Goal: Task Accomplishment & Management: Manage account settings

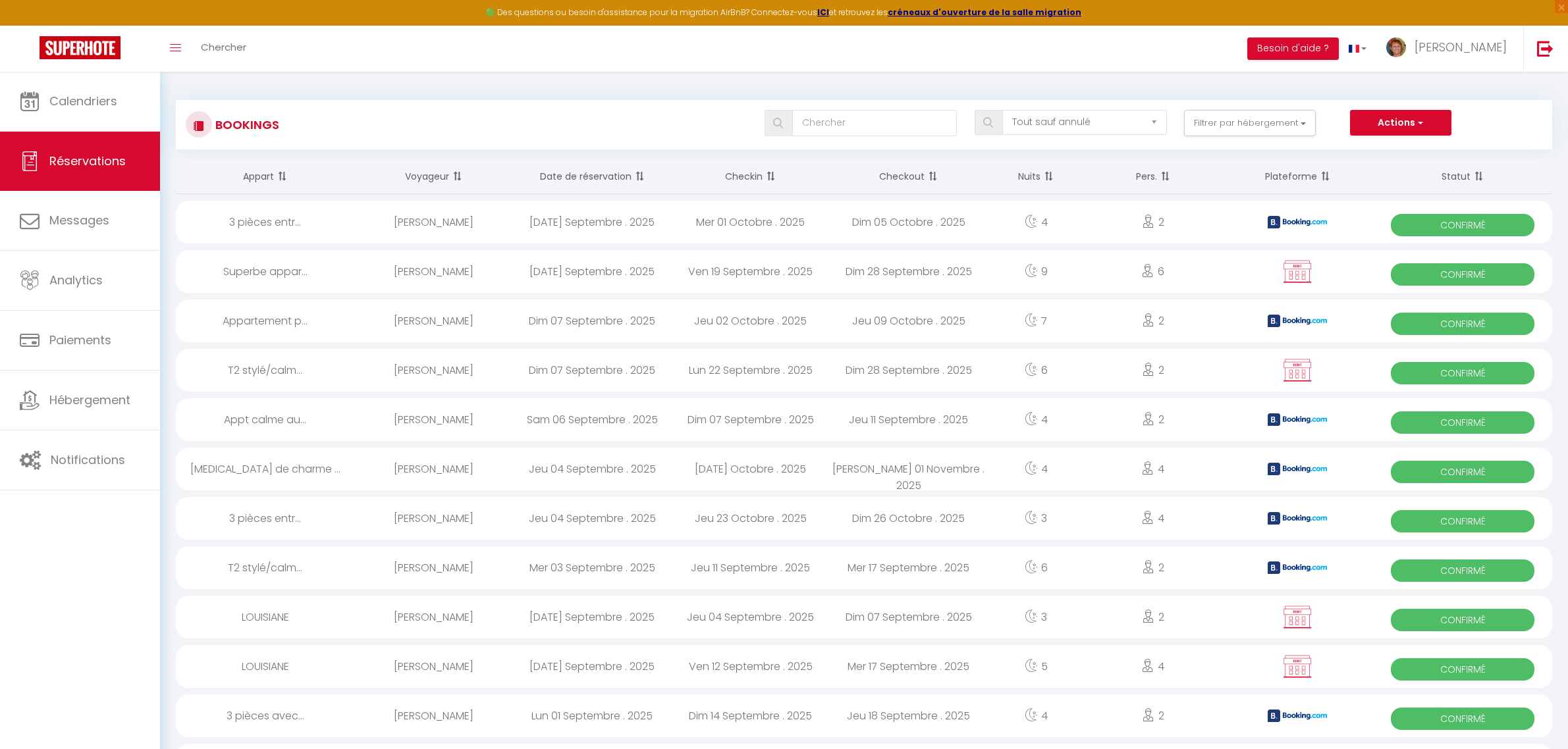
select select "not_cancelled"
click at [83, 237] on link "Messages" at bounding box center [79, 221] width 160 height 59
select select "message"
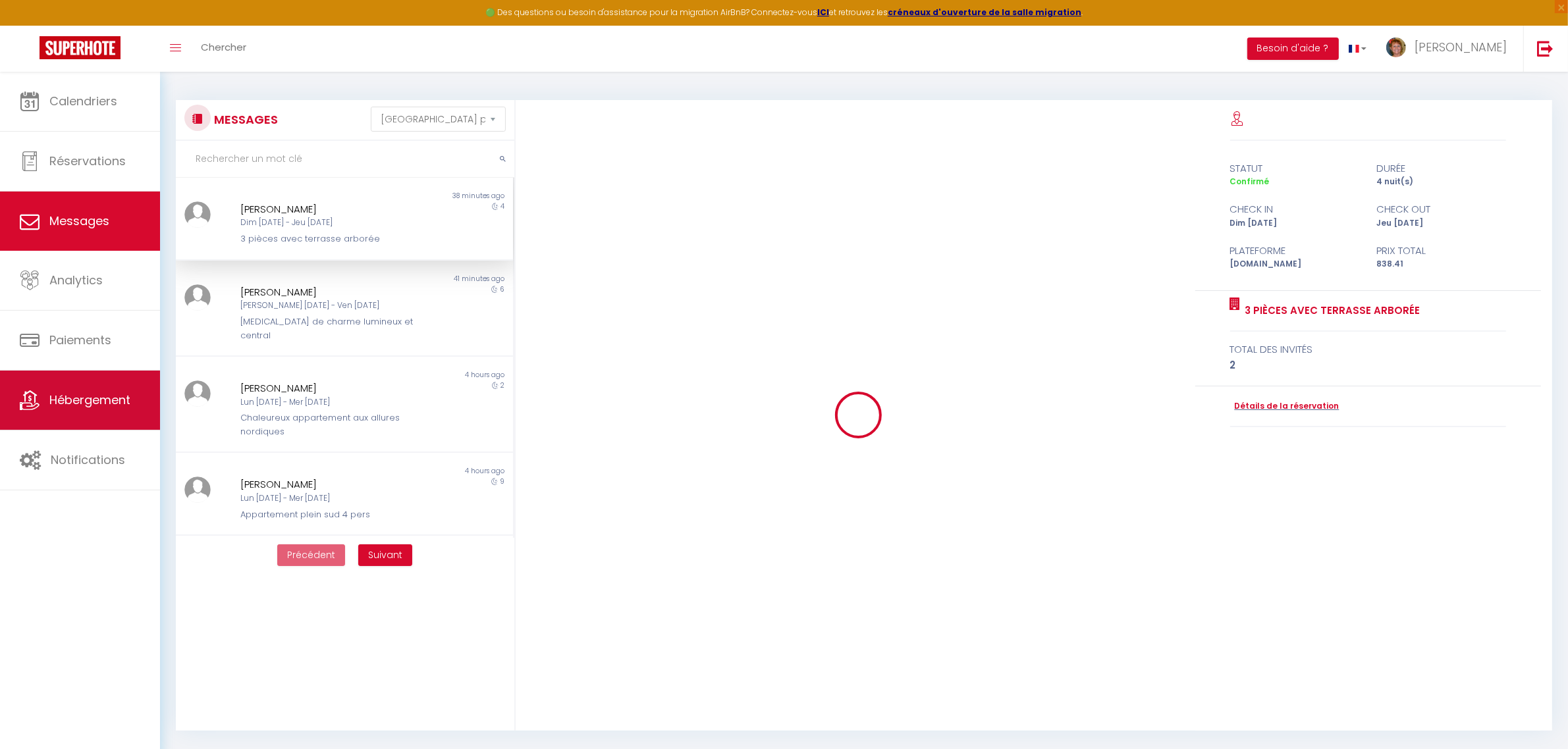
scroll to position [1631, 0]
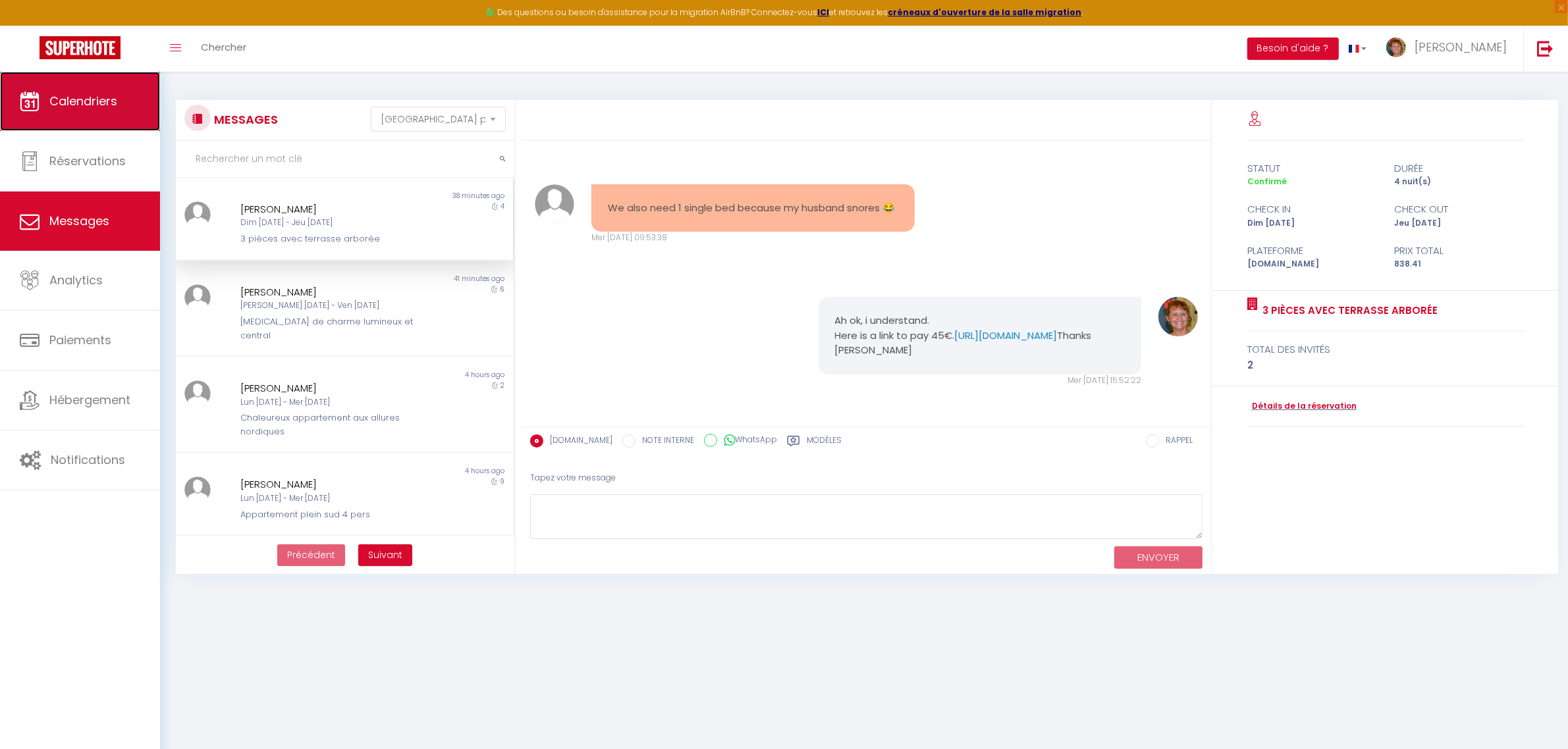
click at [103, 113] on link "Calendriers" at bounding box center [79, 101] width 160 height 59
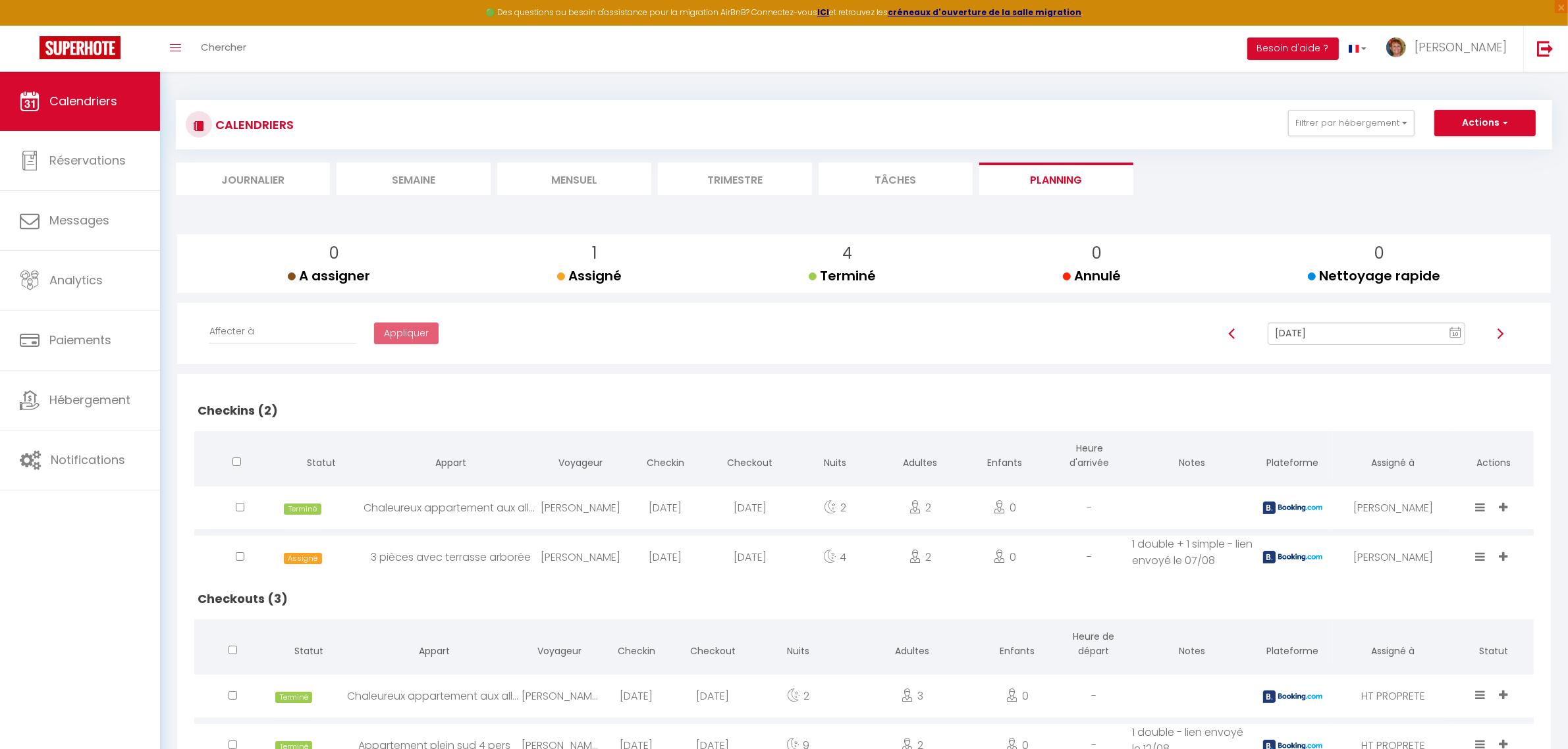
click at [638, 558] on div "[DATE]" at bounding box center [665, 557] width 85 height 43
select select "0"
select select "1"
select select
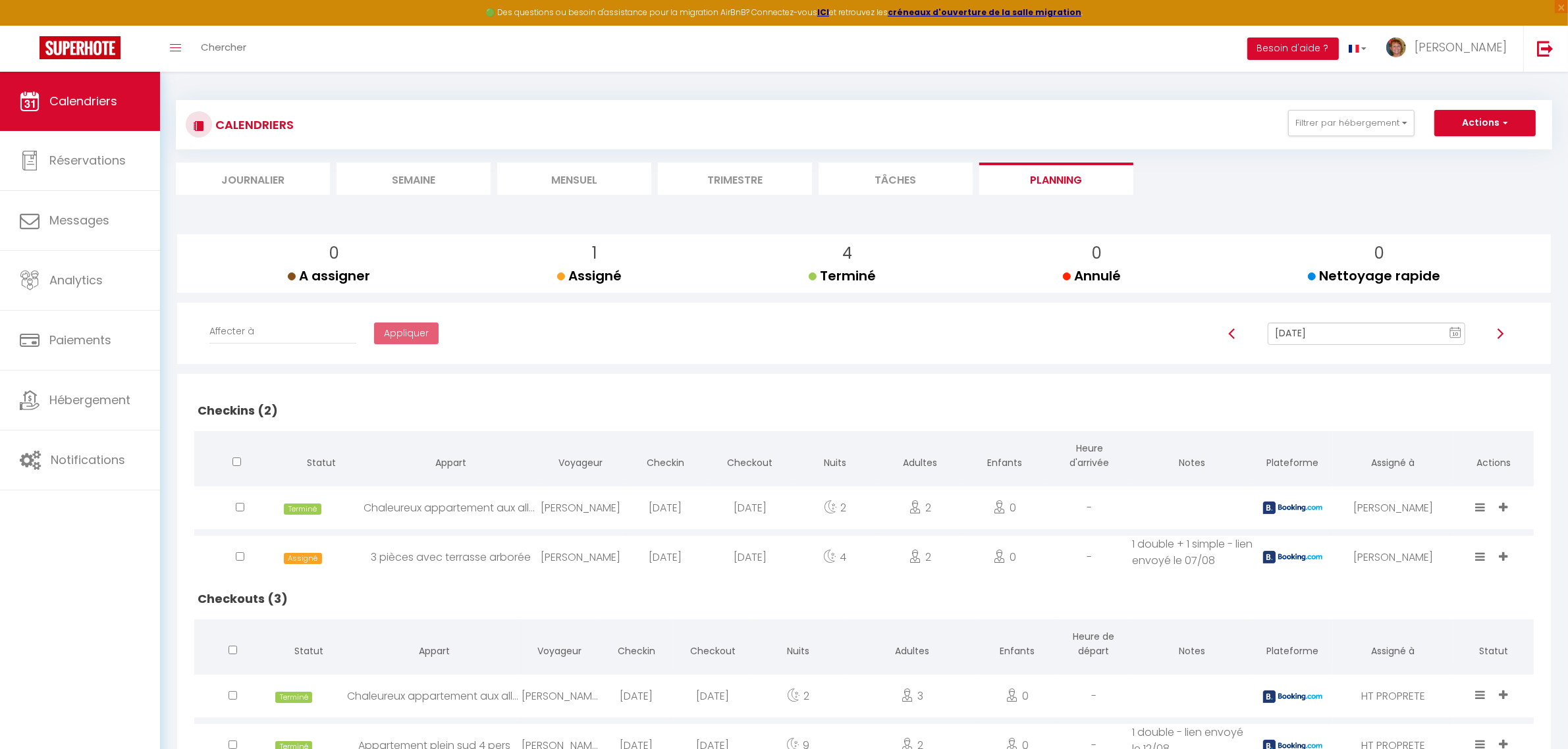
select select
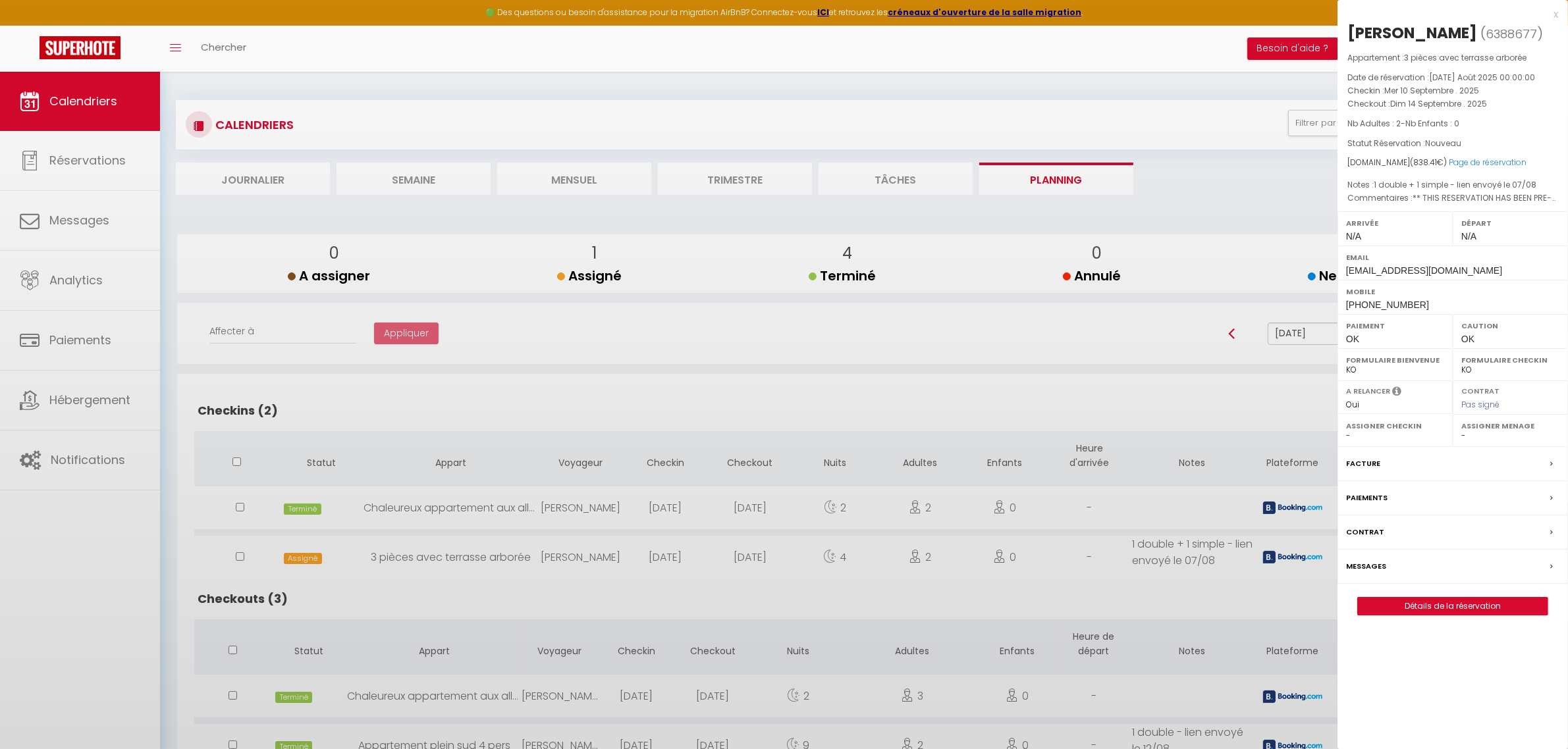
select select "11213"
select select "39332"
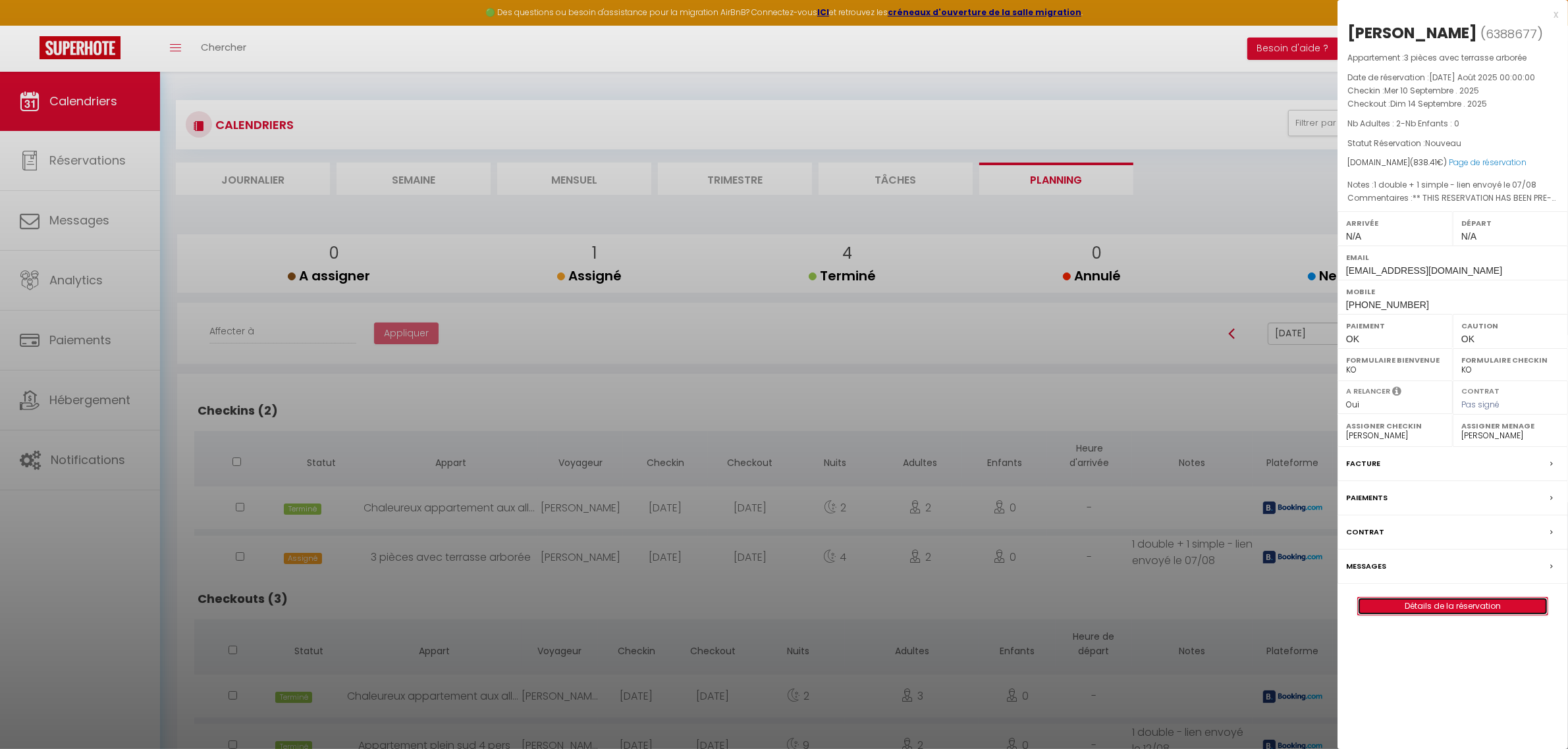
click at [1448, 615] on link "Détails de la réservation" at bounding box center [1452, 606] width 190 height 17
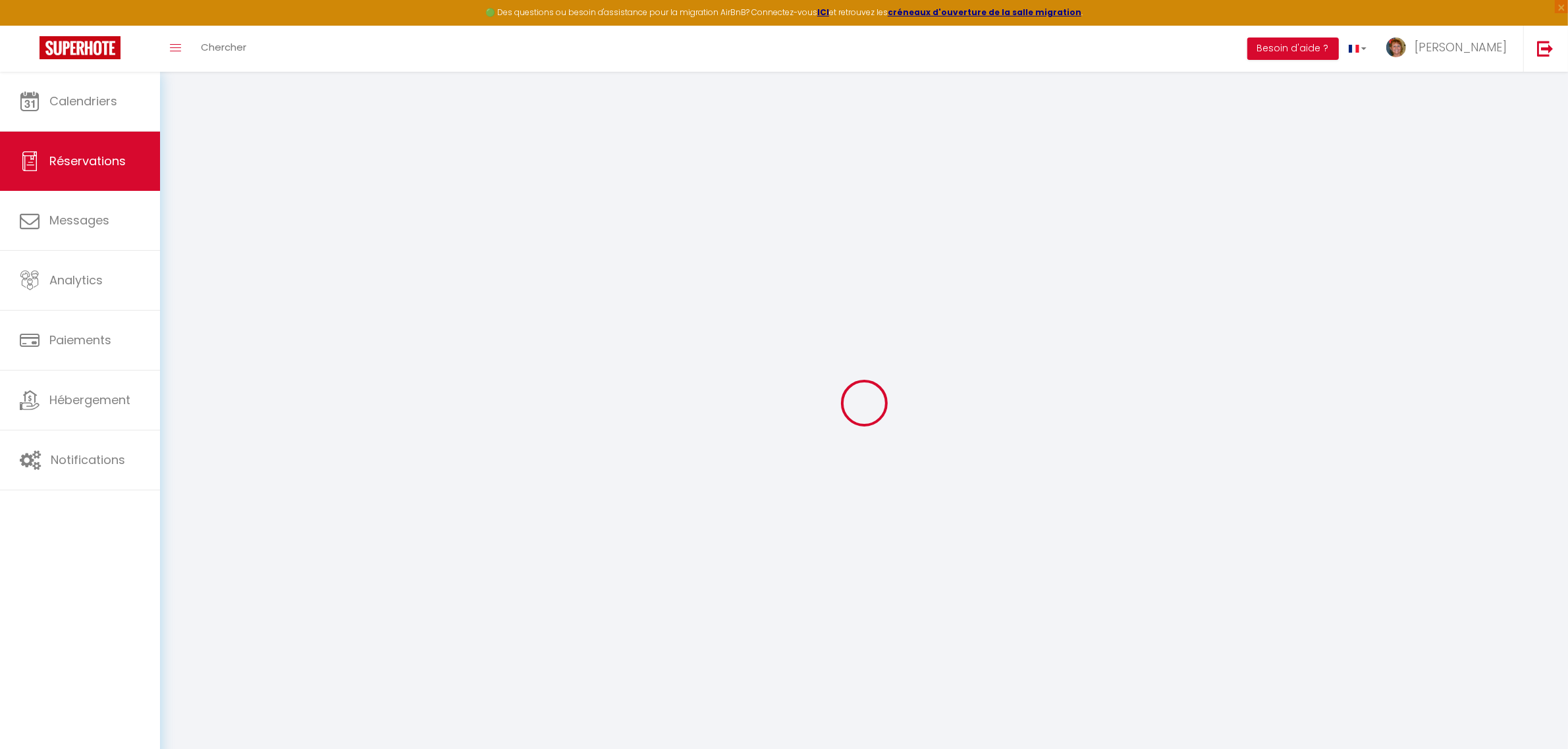
type input "[PERSON_NAME]"
type input "scheithauer"
type input "[EMAIL_ADDRESS][DOMAIN_NAME]"
type input "[PHONE_NUMBER]"
select select "AT"
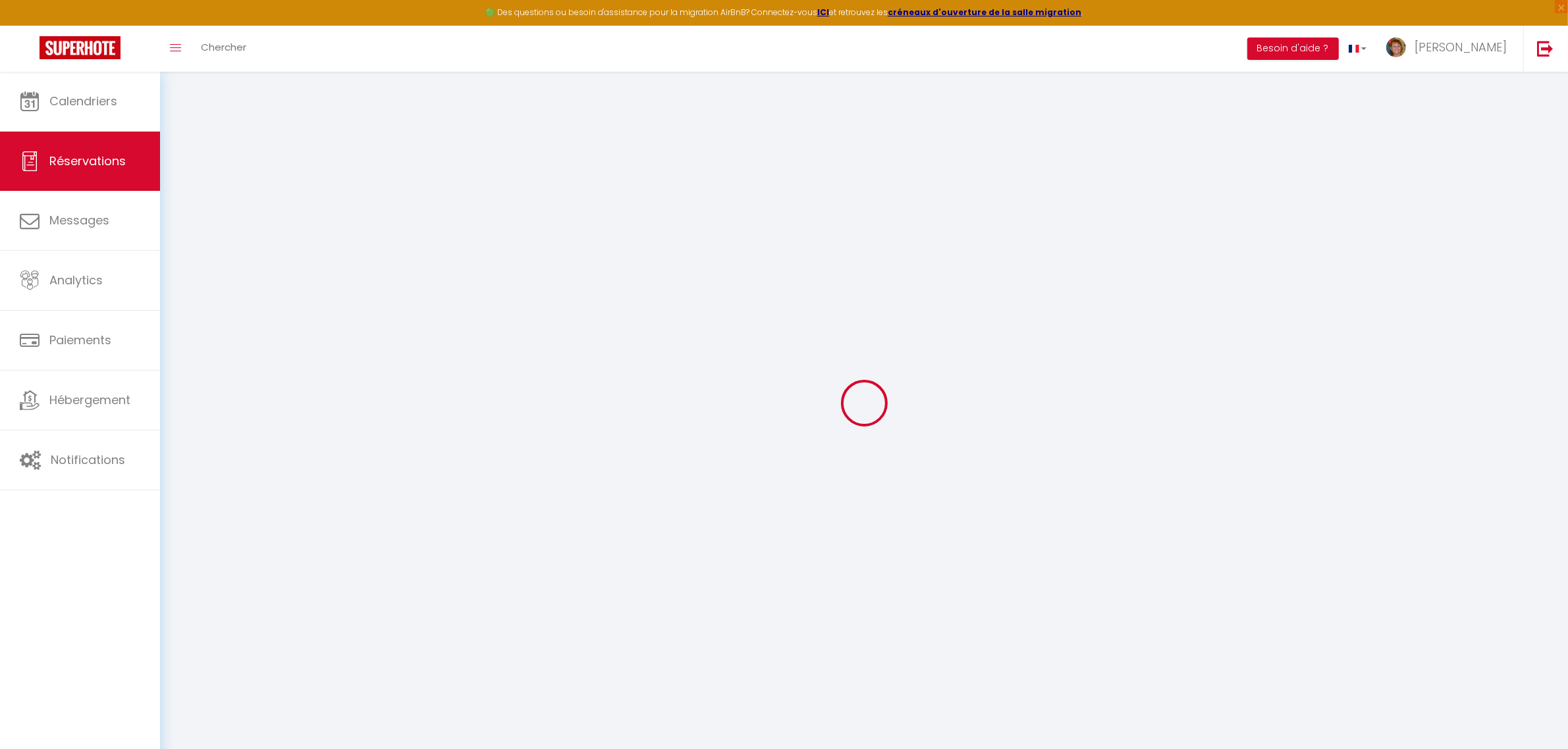
type input "137.5"
type input "11.74"
select select "17989"
select select "1"
select select
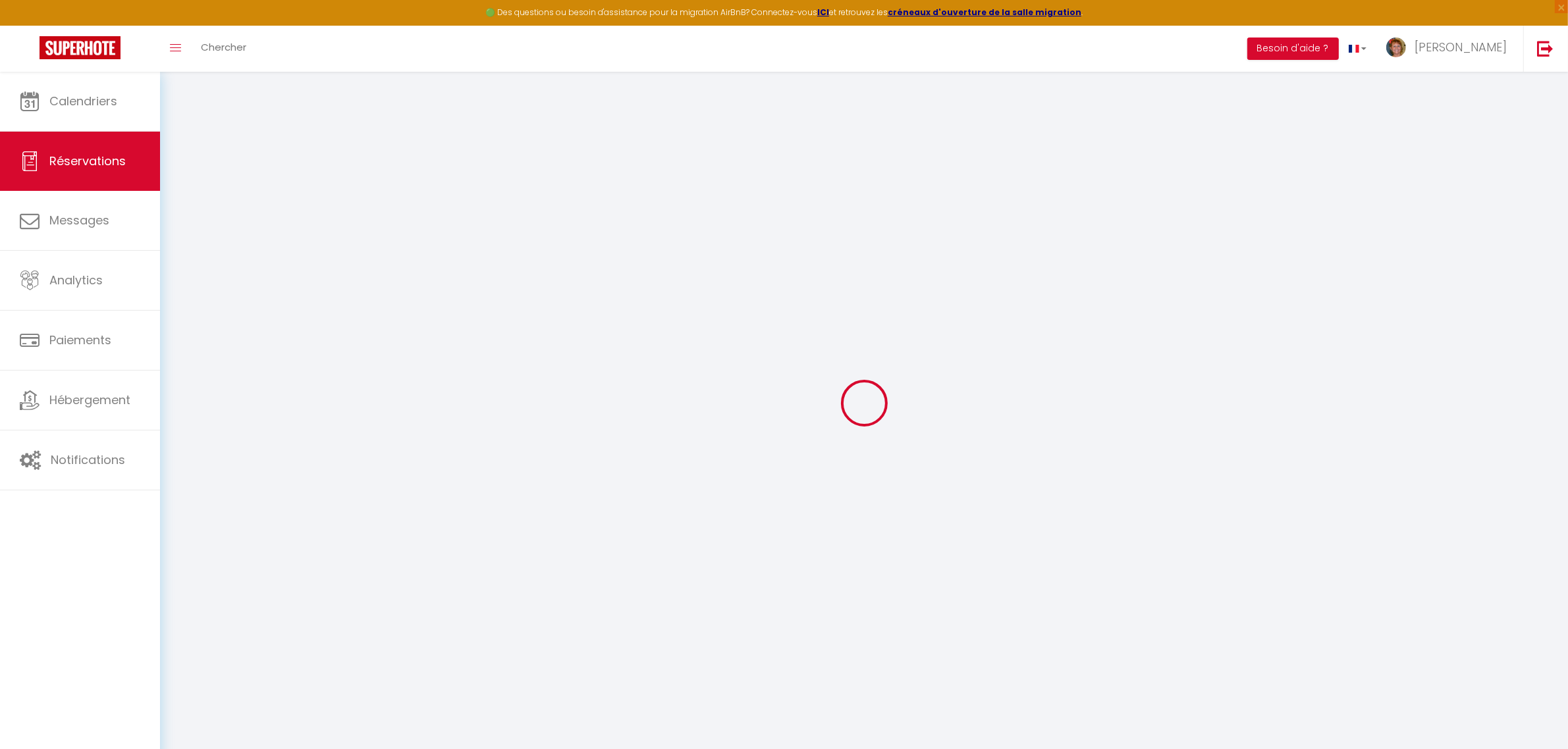
select select
type input "2"
select select "12"
select select
type input "748.8"
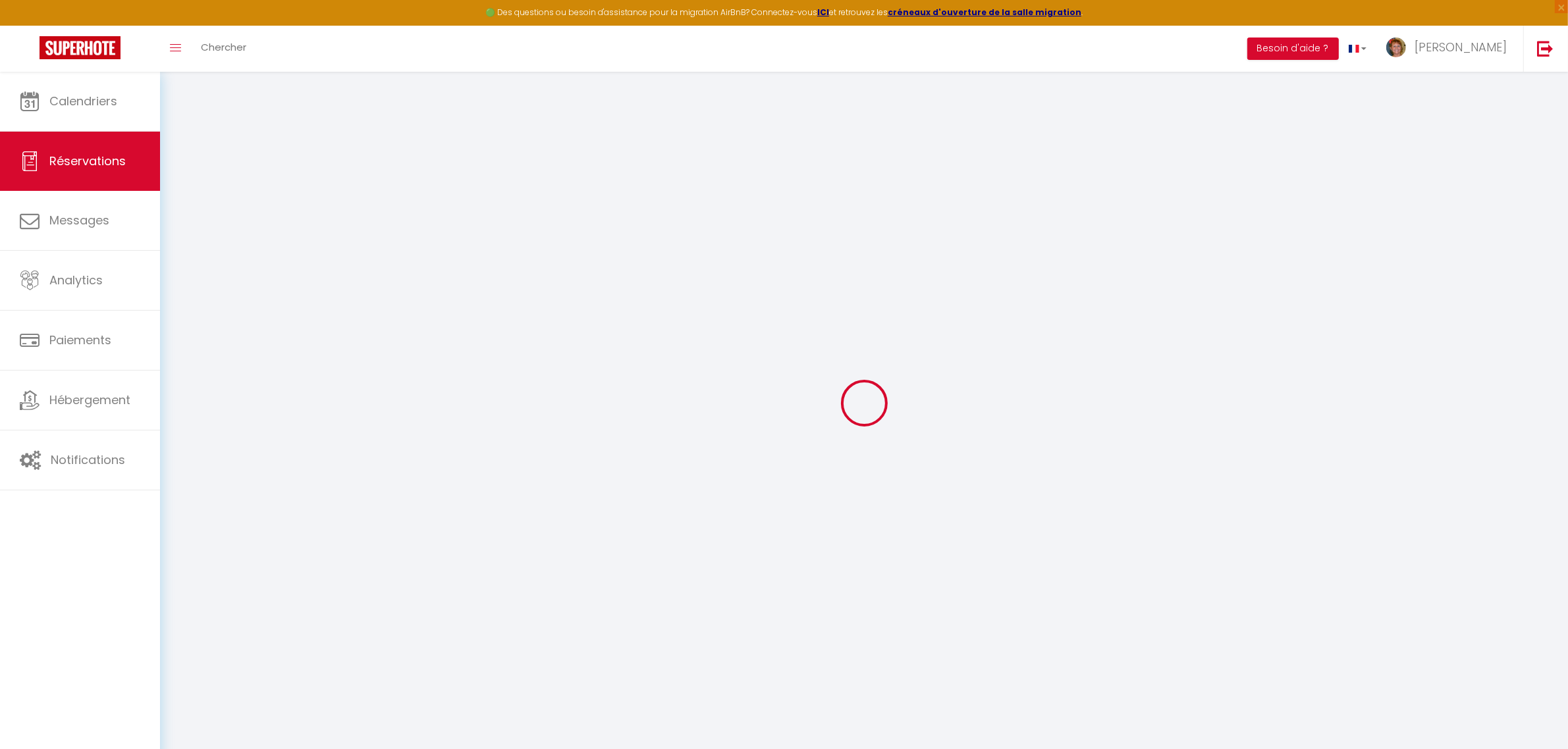
checkbox input "false"
type input "0"
select select "2"
type input "75"
type input "0"
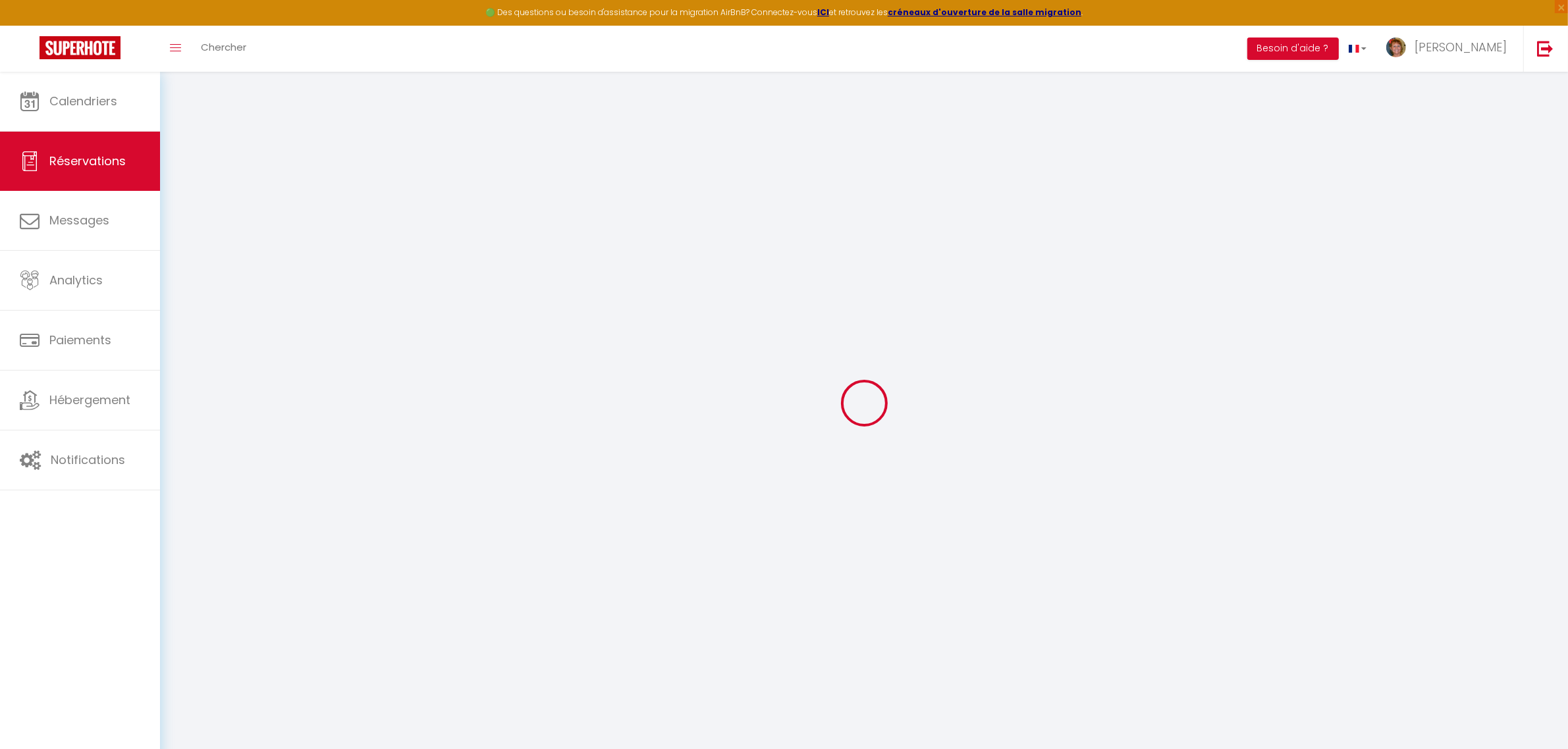
type input "0"
select select
select select "15"
checkbox input "false"
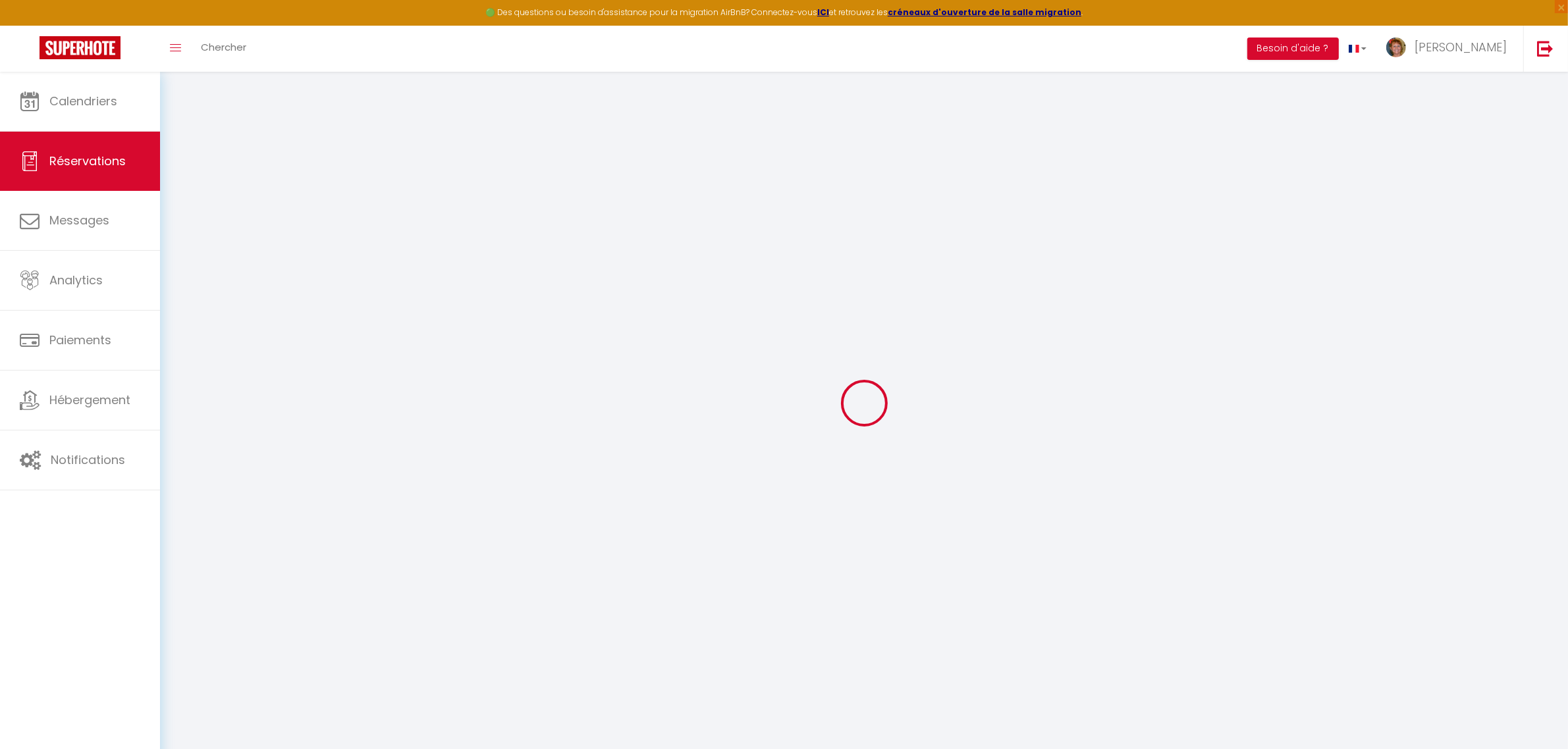
select select
checkbox input "false"
select select
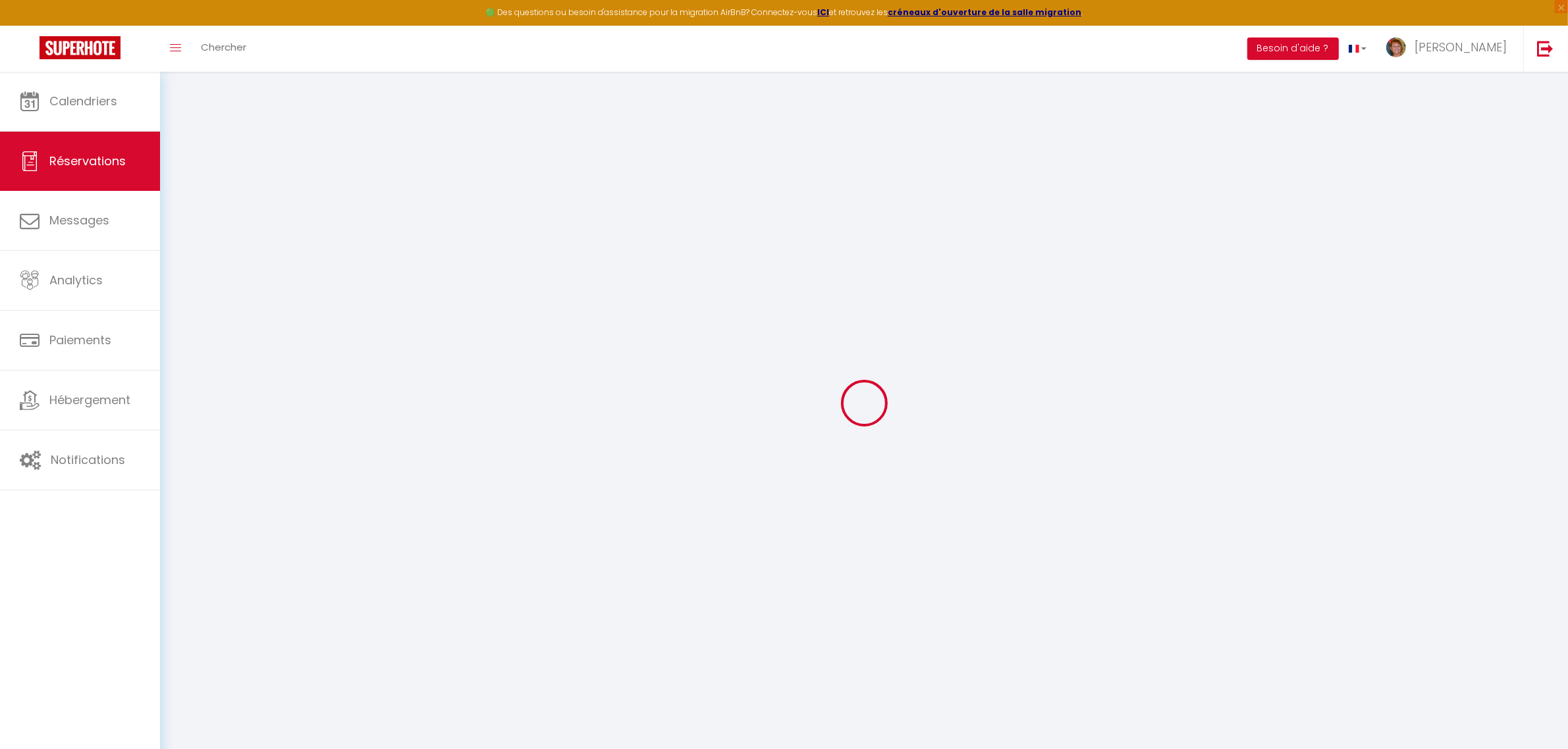
checkbox input "false"
type textarea "** THIS RESERVATION HAS BEEN PRE-PAID ** BOOKING NOTE : Payment charge is EUR 1…"
type textarea "1 double + 1 simple - lien envoyé le 07/08"
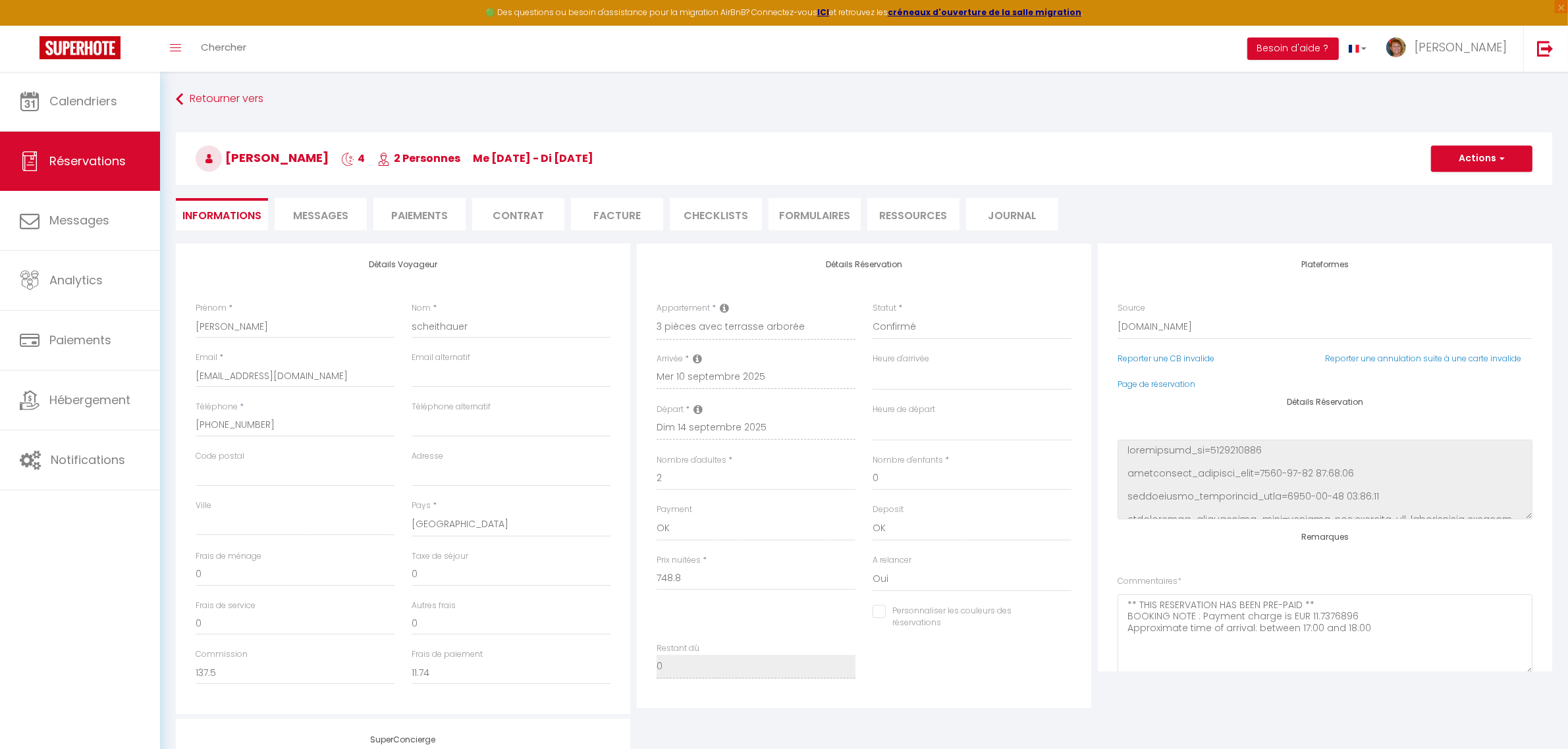
type input "60"
type input "29.61"
select select
checkbox input "false"
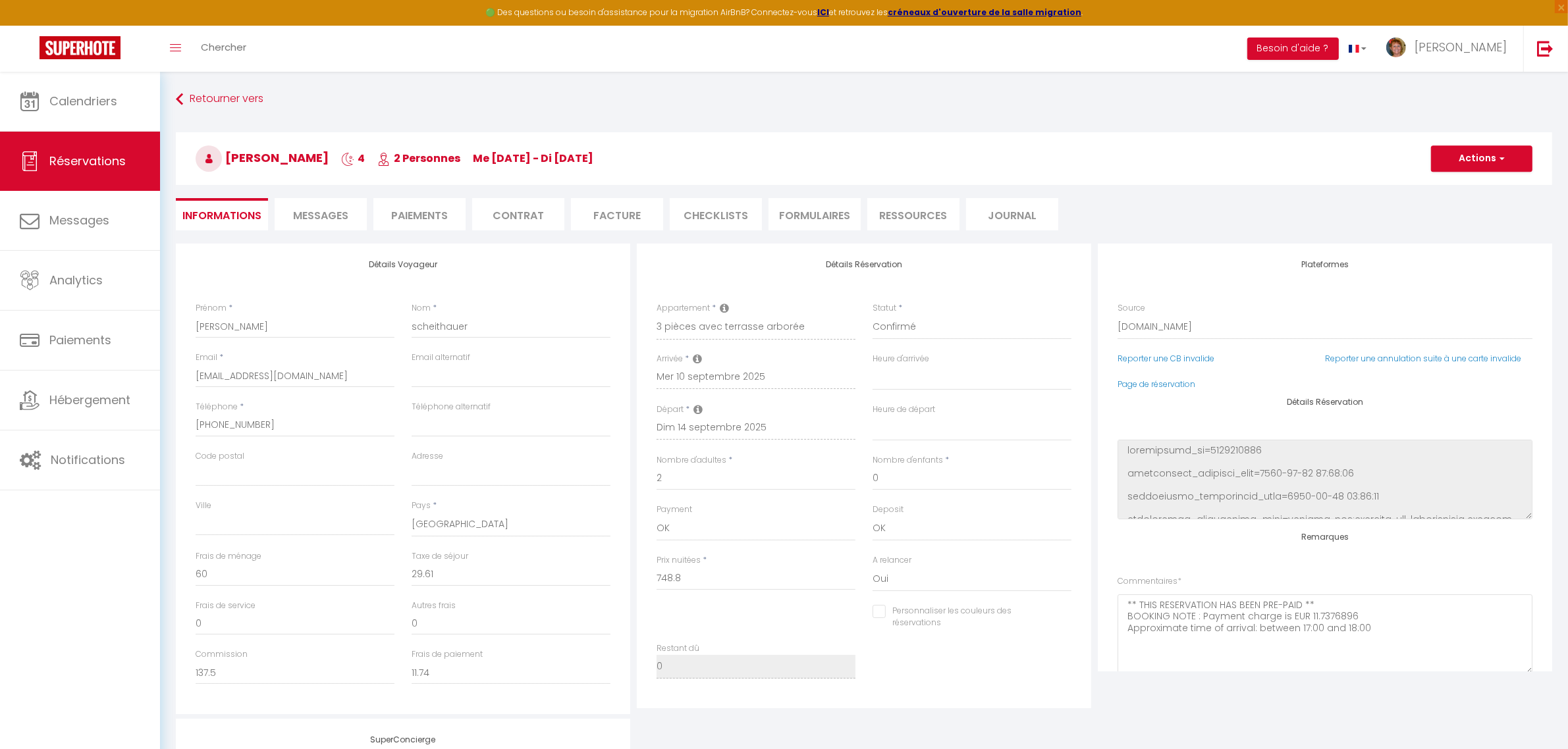
select select
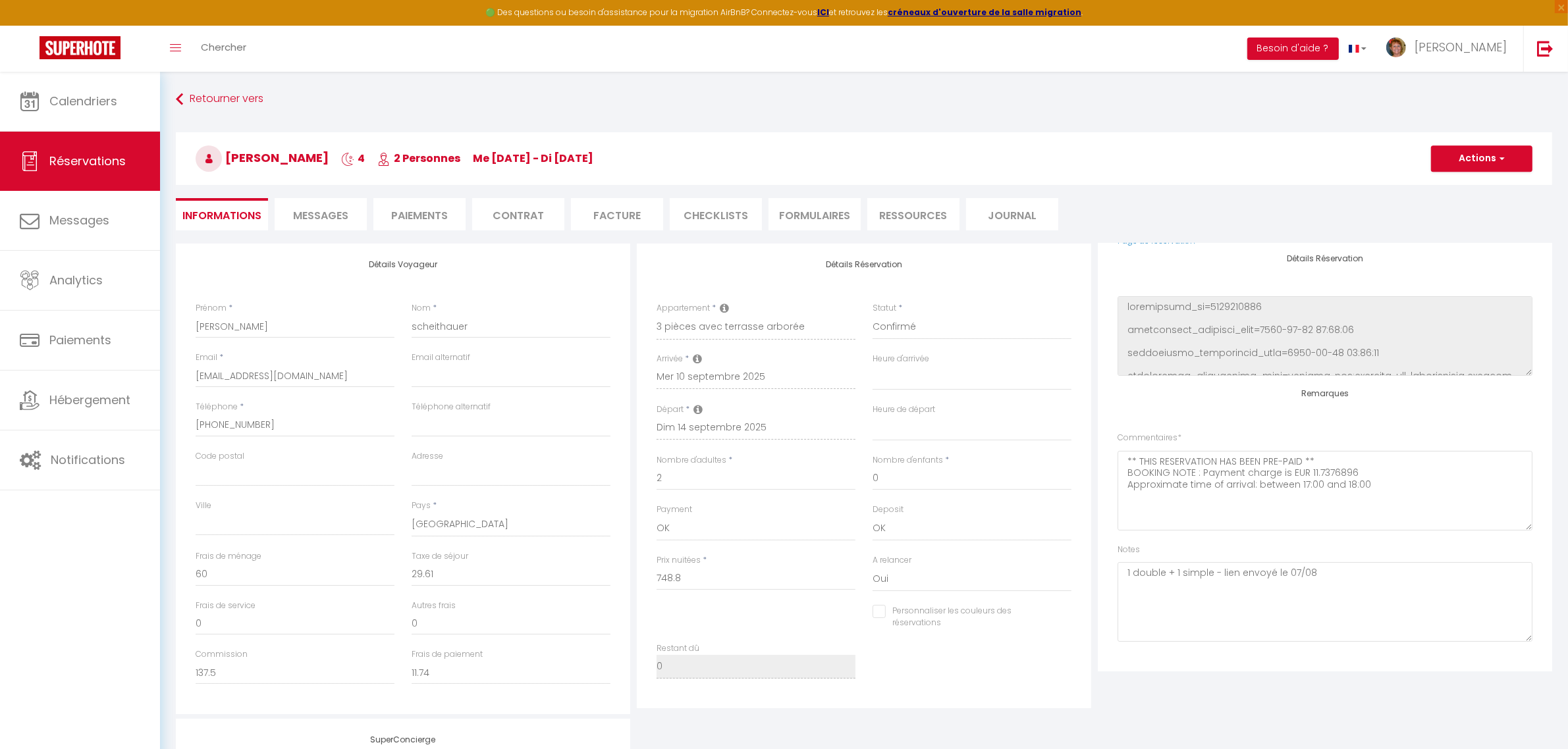
click at [320, 214] on span "Messages" at bounding box center [320, 215] width 55 height 15
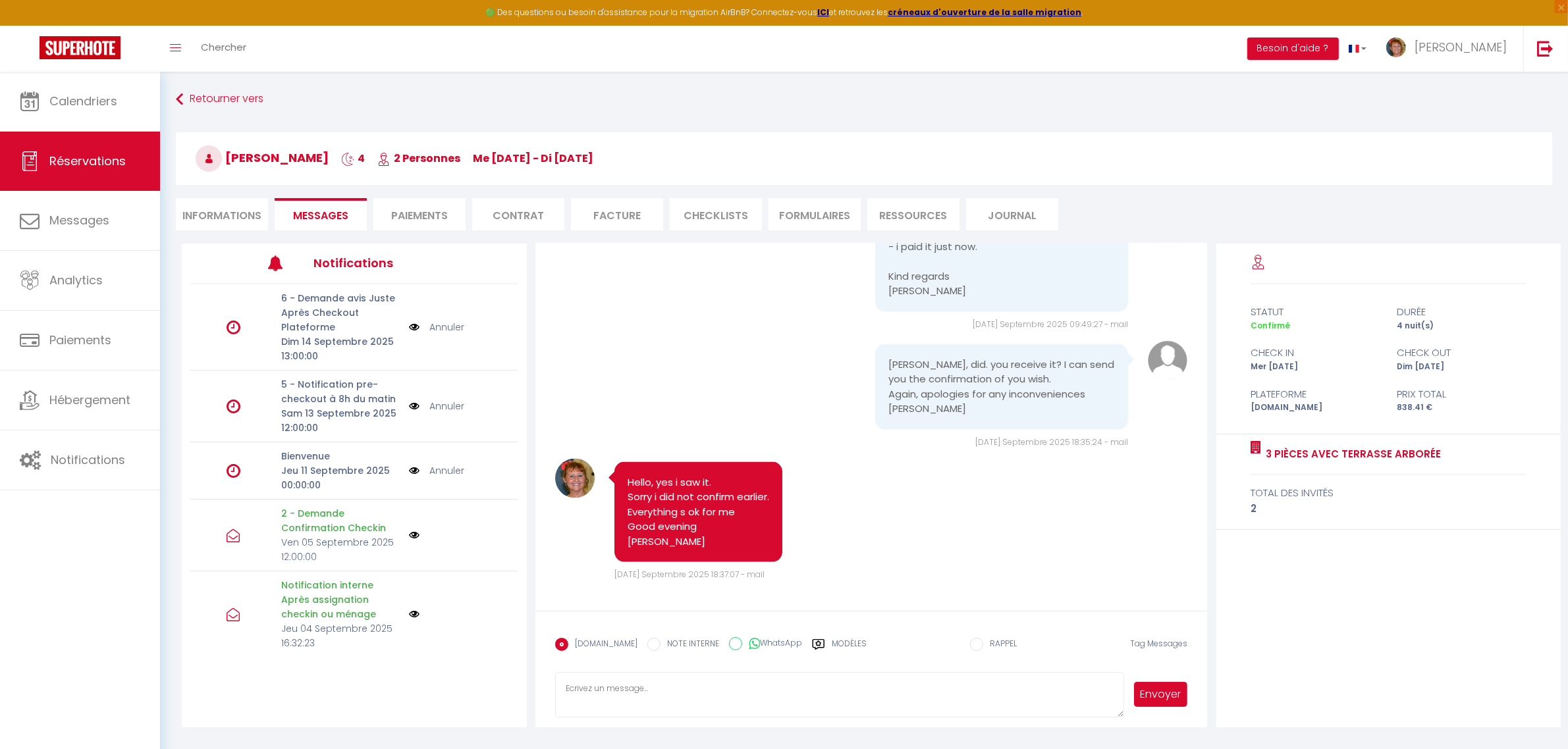
scroll to position [2665, 0]
click at [661, 681] on textarea at bounding box center [839, 695] width 570 height 46
type textarea "Hello, Kindly confirm 1/2 hour before your arrival to enable me to be there Tha…"
click at [1170, 686] on button "Envoyer" at bounding box center [1161, 694] width 54 height 25
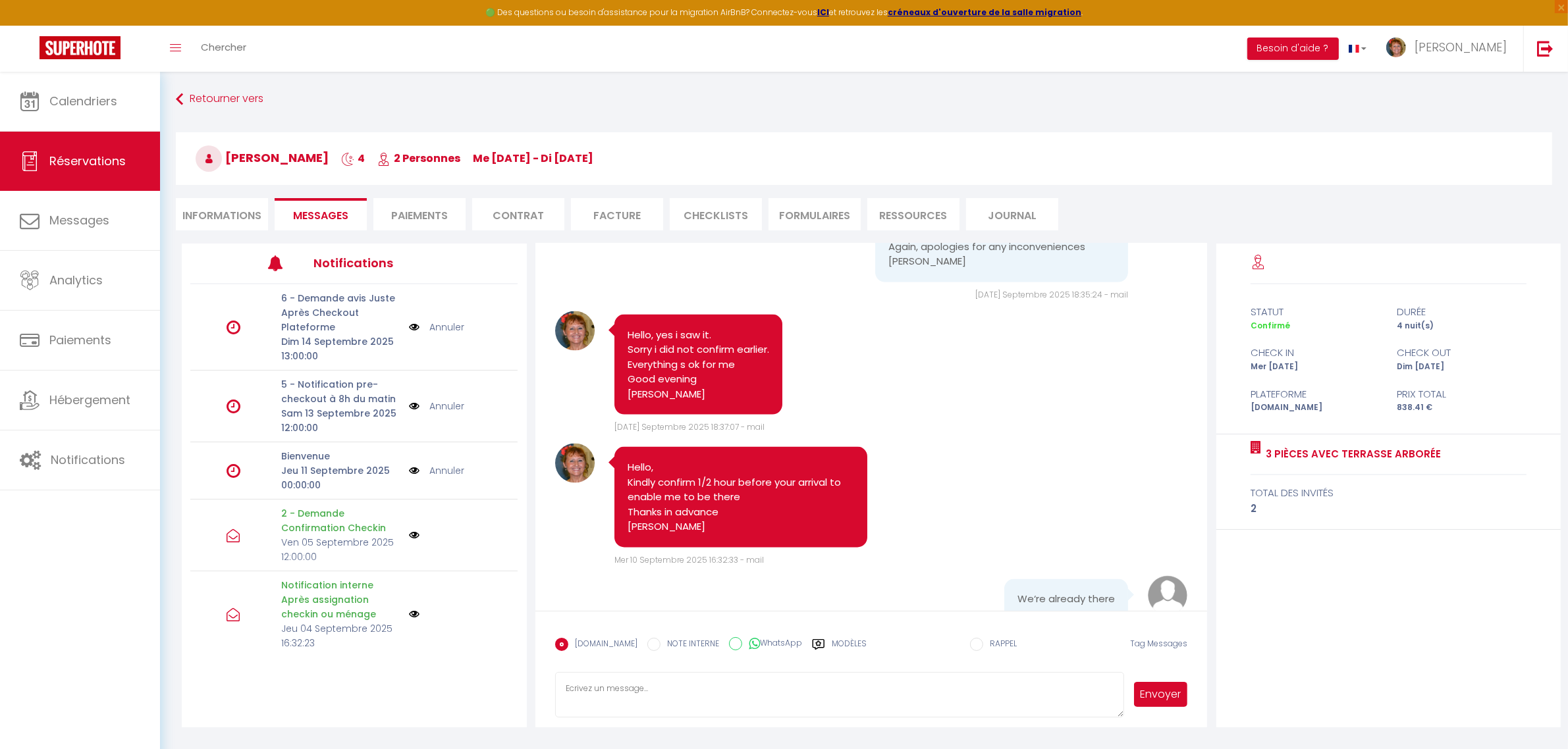
scroll to position [2870, 0]
